Goal: Task Accomplishment & Management: Manage account settings

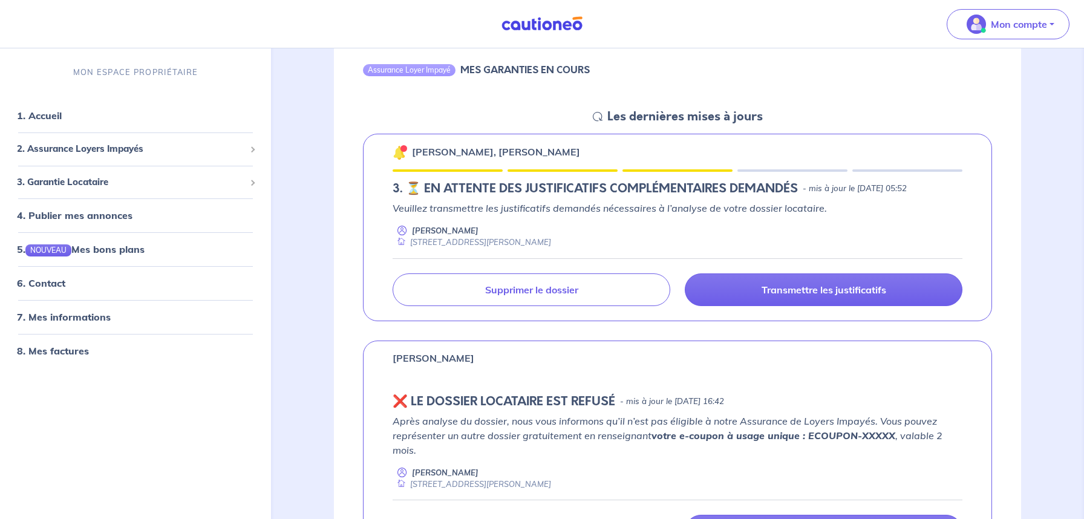
scroll to position [1122, 0]
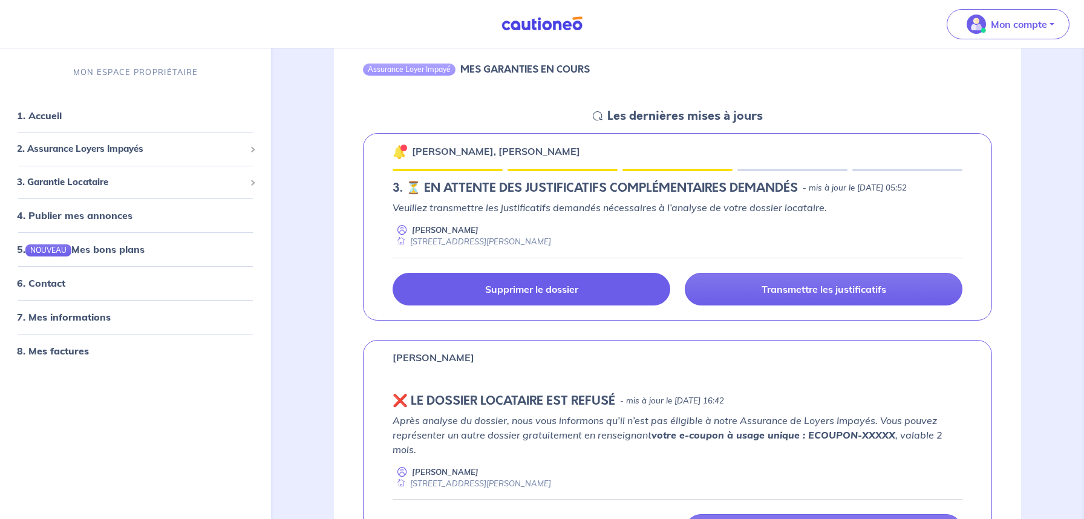
click at [451, 295] on link "Supprimer le dossier" at bounding box center [532, 289] width 278 height 33
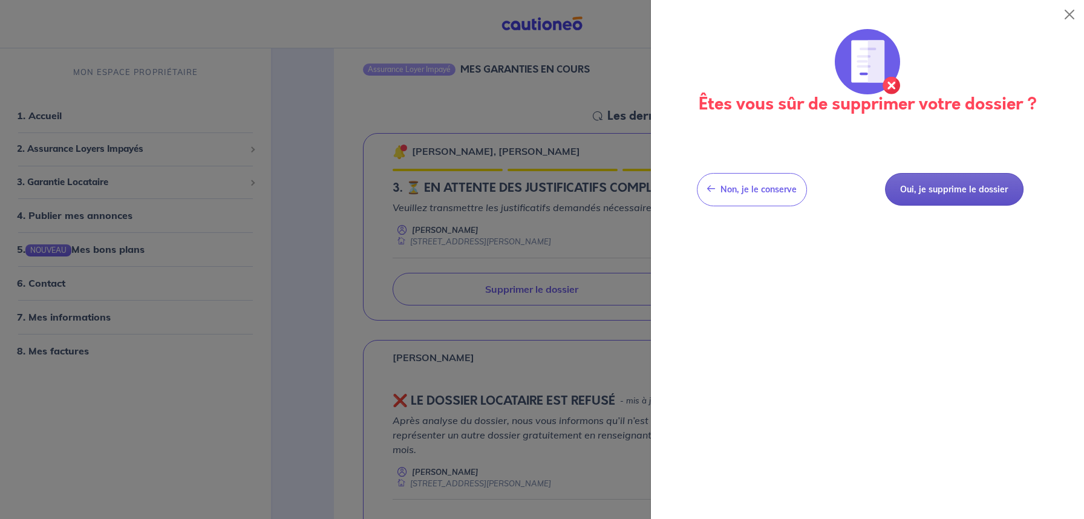
click at [900, 188] on button "Oui, je supprime le dossier" at bounding box center [954, 189] width 139 height 33
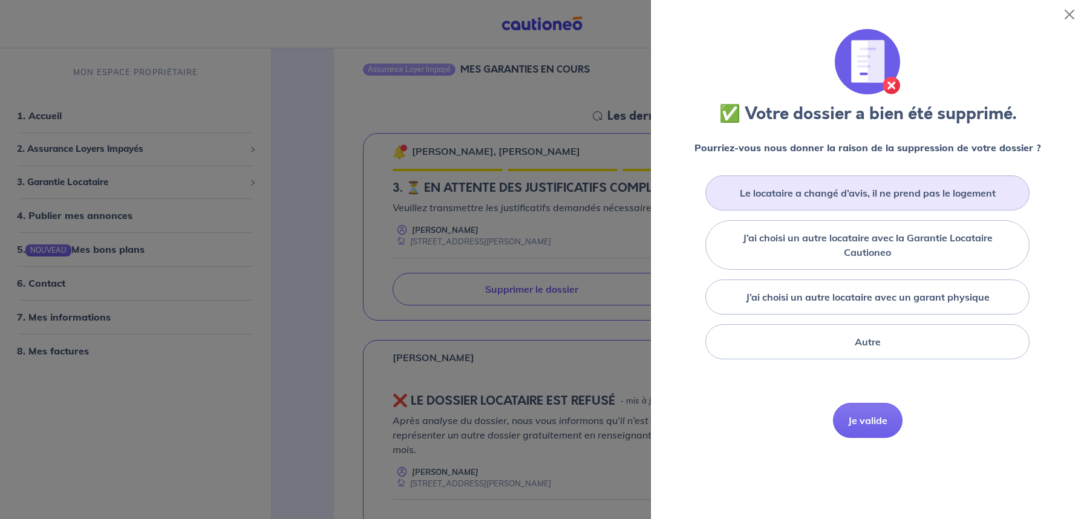
click at [785, 194] on label "Le locataire a changé d’avis, il ne prend pas le logement" at bounding box center [868, 193] width 256 height 15
click at [0, 0] on input "Le locataire a changé d’avis, il ne prend pas le logement" at bounding box center [0, 0] width 0 height 0
click at [879, 436] on button "Je valide" at bounding box center [868, 438] width 70 height 35
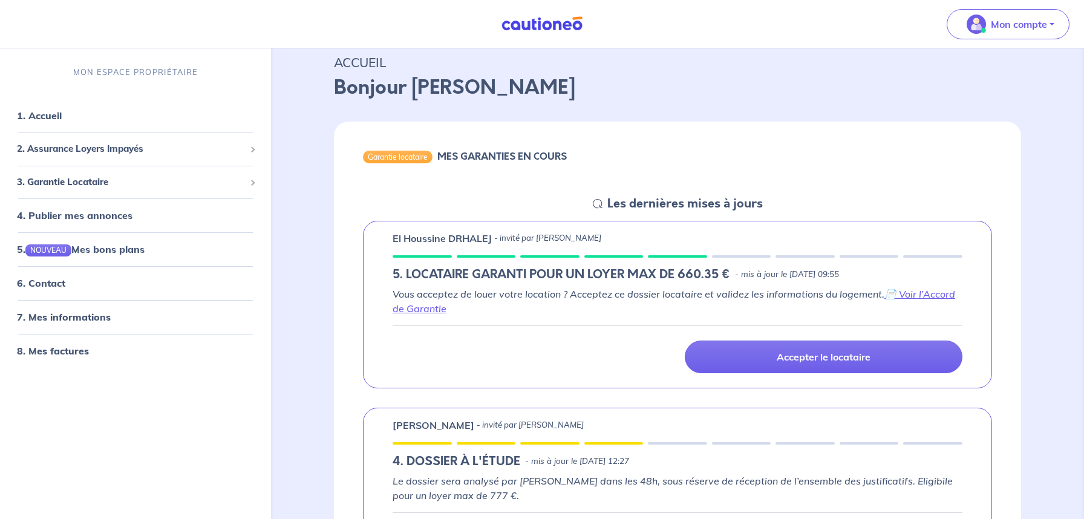
scroll to position [0, 0]
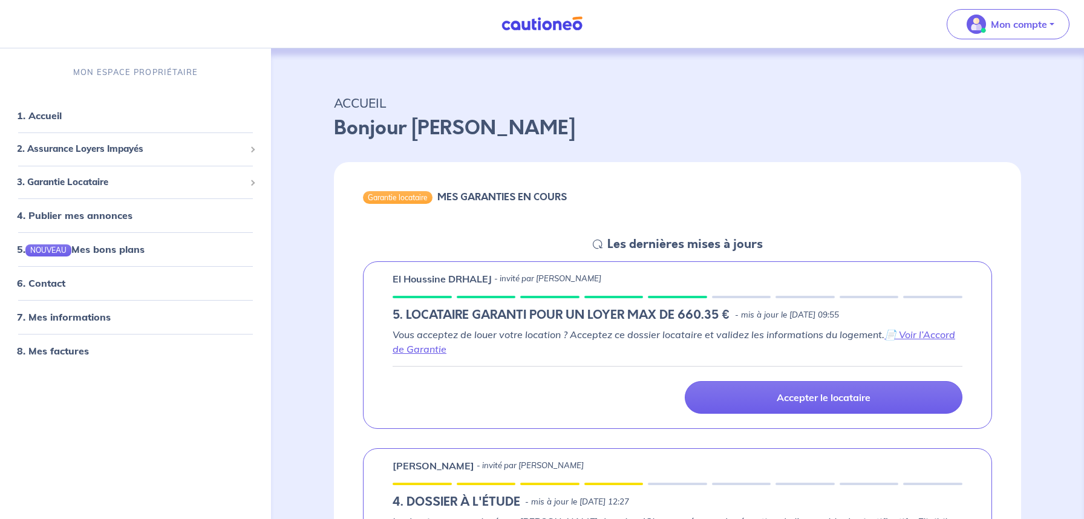
click at [605, 248] on div "Les dernières mises à jours" at bounding box center [683, 244] width 160 height 15
click at [599, 240] on icon at bounding box center [598, 245] width 10 height 10
click at [99, 192] on div "3. Garantie Locataire" at bounding box center [135, 182] width 261 height 24
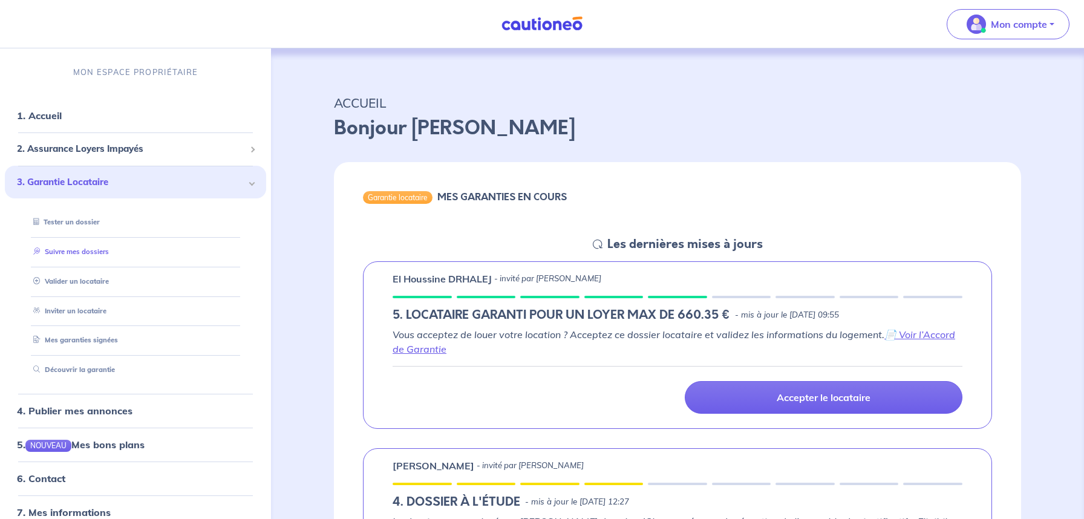
click at [65, 252] on link "Suivre mes dossiers" at bounding box center [68, 252] width 80 height 8
